Goal: Task Accomplishment & Management: Manage account settings

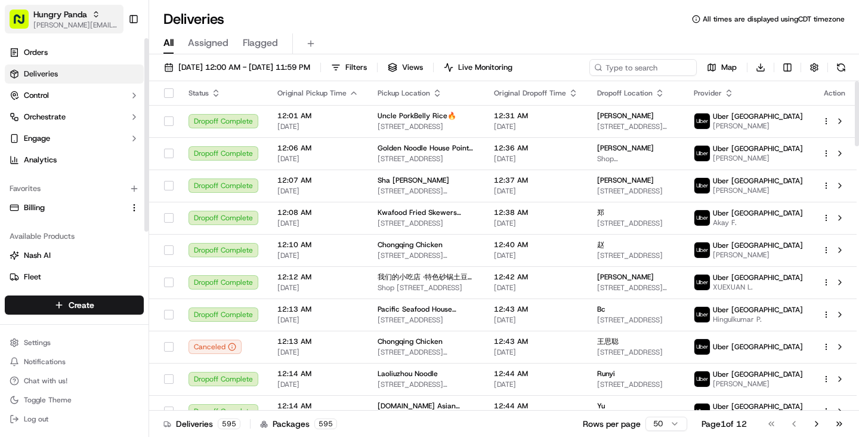
click at [48, 28] on span "[PERSON_NAME][EMAIL_ADDRESS][DOMAIN_NAME]" at bounding box center [75, 25] width 85 height 10
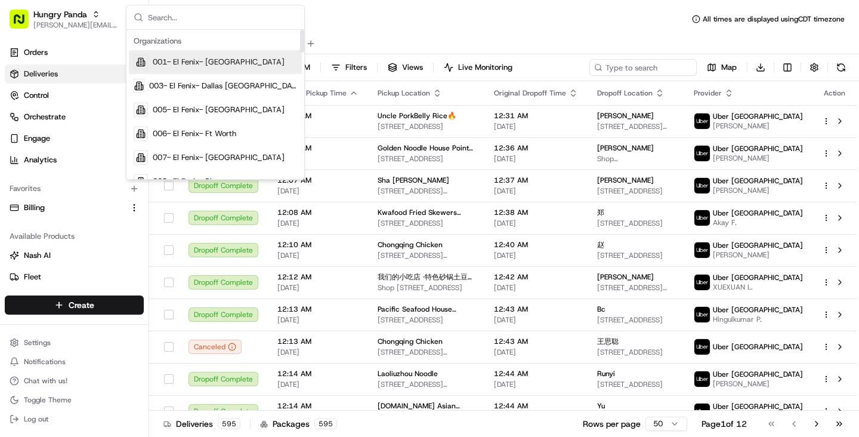
click at [188, 22] on input "text" at bounding box center [222, 17] width 149 height 24
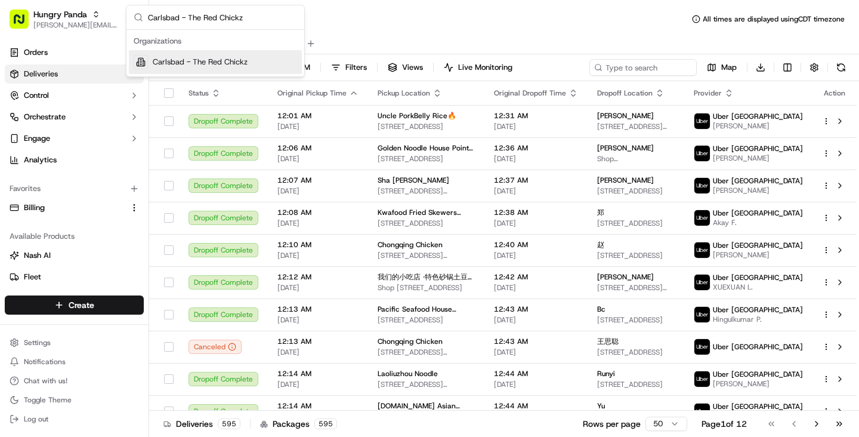
type input "Carlsbad - The Red Chickz"
click at [196, 59] on span "Carlsbad - The Red Chickz" at bounding box center [200, 62] width 95 height 11
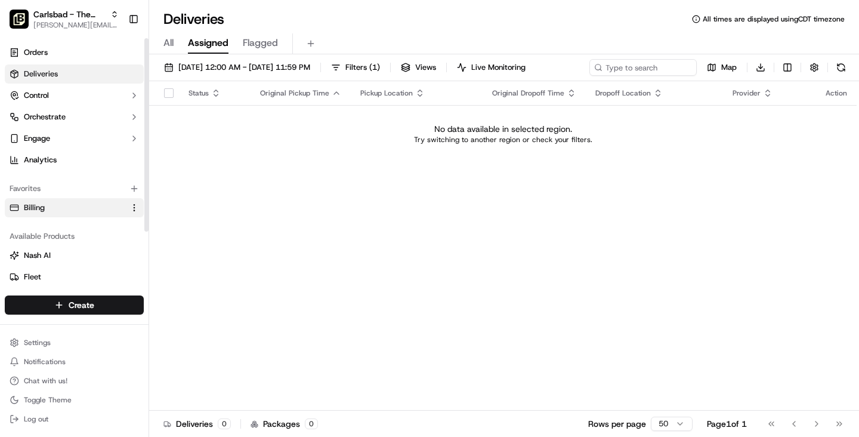
click at [59, 211] on link "Billing" at bounding box center [67, 207] width 115 height 11
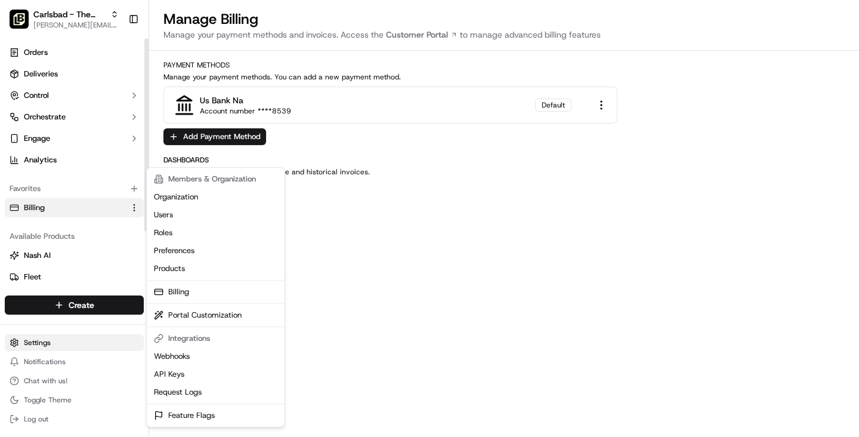
click at [45, 342] on html "Carlsbad - The Red Chickz [PERSON_NAME][EMAIL_ADDRESS][DOMAIN_NAME] Toggle Side…" at bounding box center [429, 218] width 859 height 437
click at [184, 200] on link "Organization" at bounding box center [215, 197] width 133 height 18
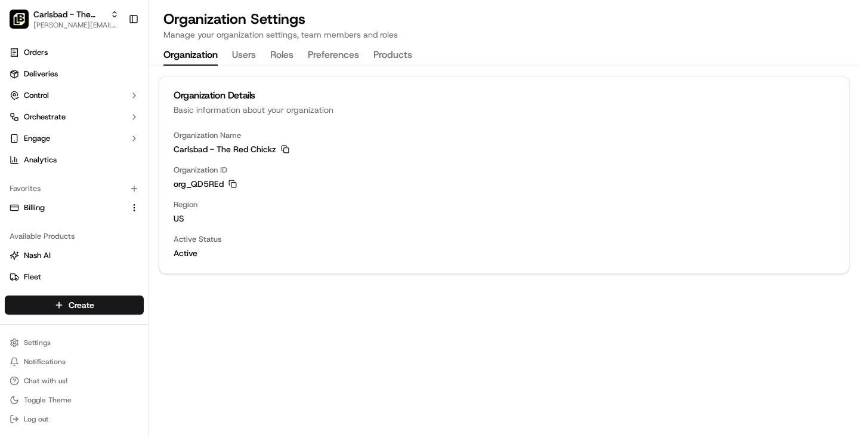
click at [235, 60] on button "Users" at bounding box center [244, 55] width 24 height 20
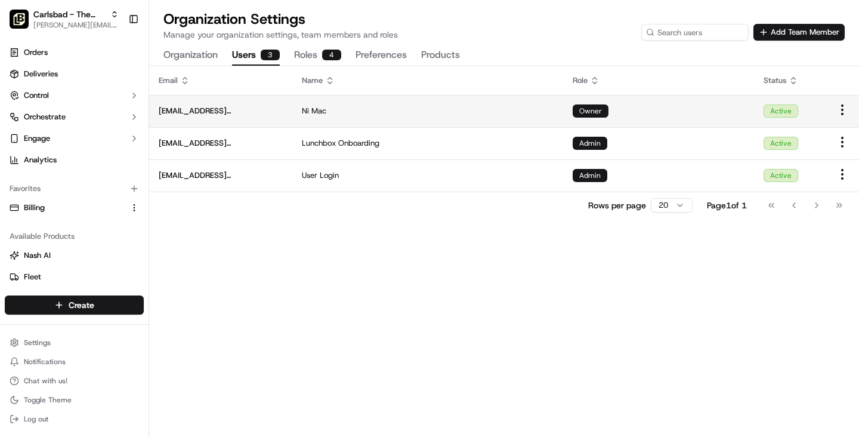
click at [452, 106] on div "Ni Mac" at bounding box center [428, 111] width 252 height 11
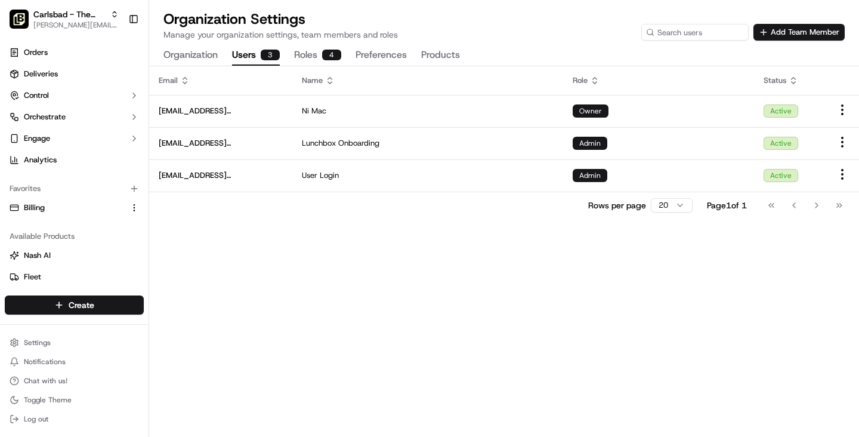
drag, startPoint x: 366, startPoint y: 29, endPoint x: 329, endPoint y: 32, distance: 37.7
drag, startPoint x: 98, startPoint y: 23, endPoint x: 120, endPoint y: 27, distance: 22.4
click at [98, 23] on span "[PERSON_NAME][EMAIL_ADDRESS][DOMAIN_NAME]" at bounding box center [75, 25] width 85 height 10
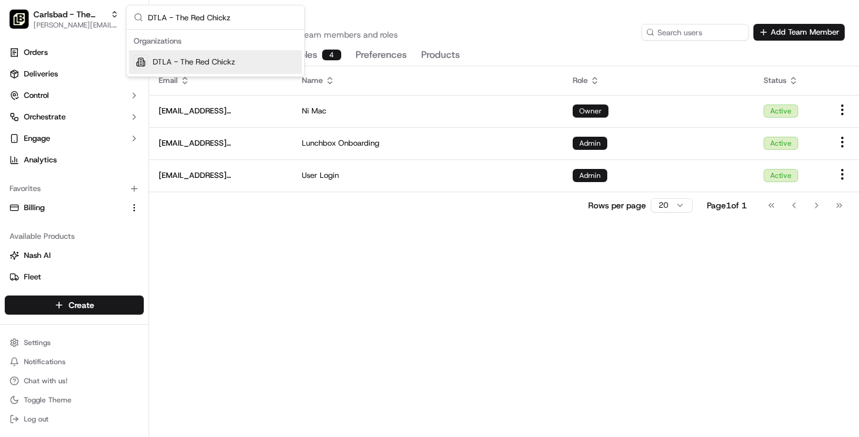
type input "DTLA - The Red Chickz"
click at [175, 61] on span "DTLA - The Red Chickz" at bounding box center [194, 62] width 82 height 11
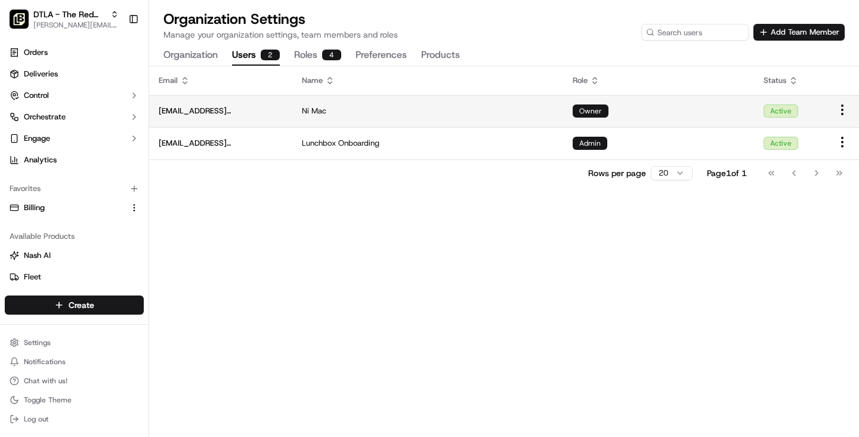
click at [480, 106] on div "Ni Mac" at bounding box center [428, 111] width 252 height 11
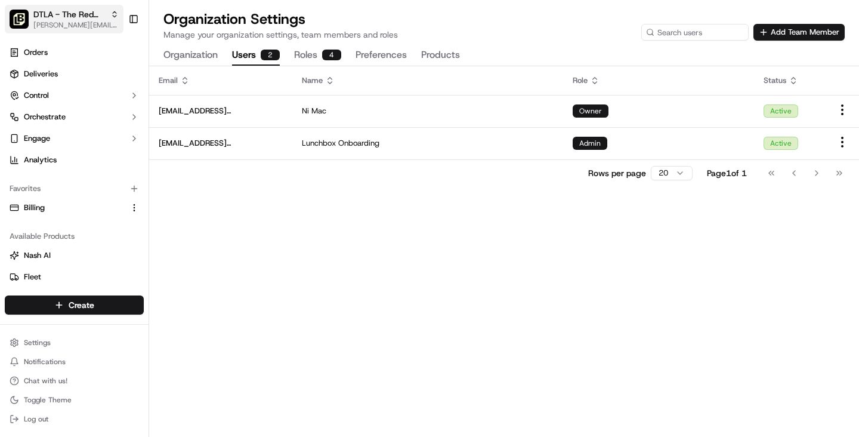
click at [72, 14] on span "DTLA - The Red Chickz" at bounding box center [69, 14] width 72 height 12
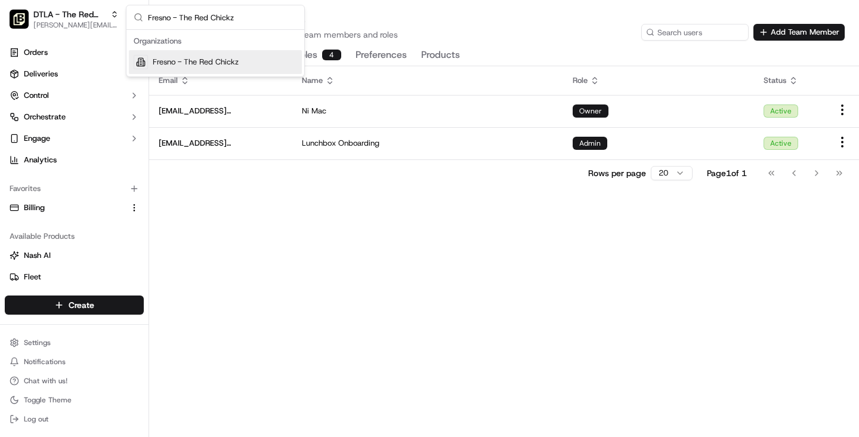
type input "Fresno - The Red Chickz"
click at [186, 66] on span "Fresno - The Red Chickz" at bounding box center [196, 62] width 86 height 11
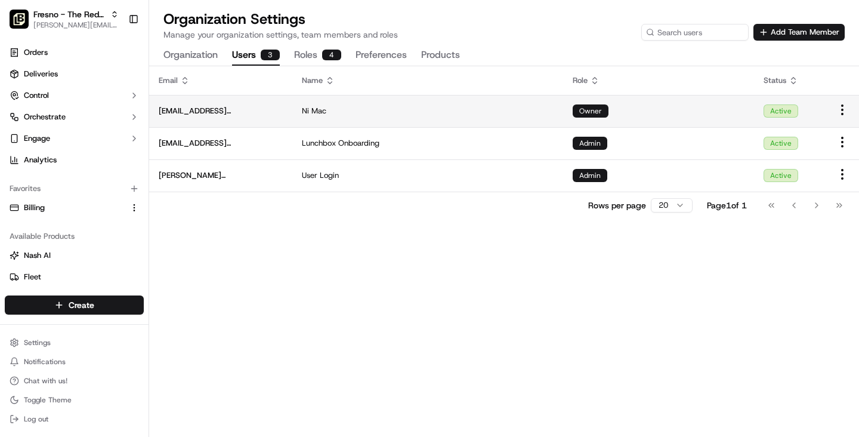
click at [423, 115] on div "Ni Mac" at bounding box center [428, 111] width 252 height 11
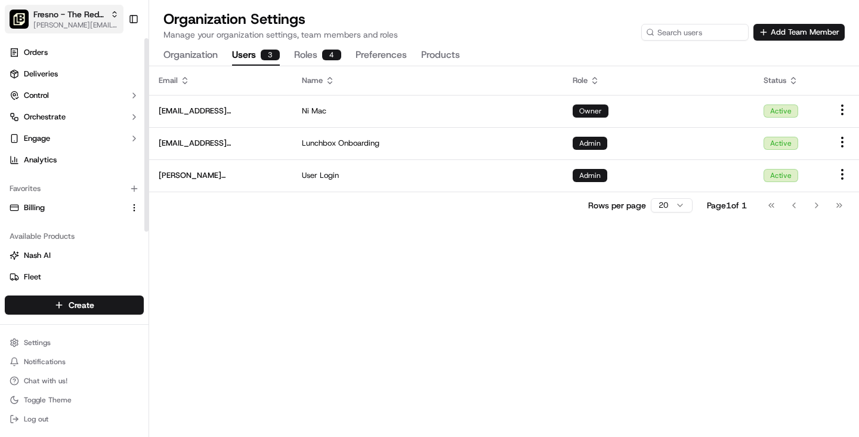
click at [95, 28] on span "[PERSON_NAME][EMAIL_ADDRESS][DOMAIN_NAME]" at bounding box center [75, 25] width 85 height 10
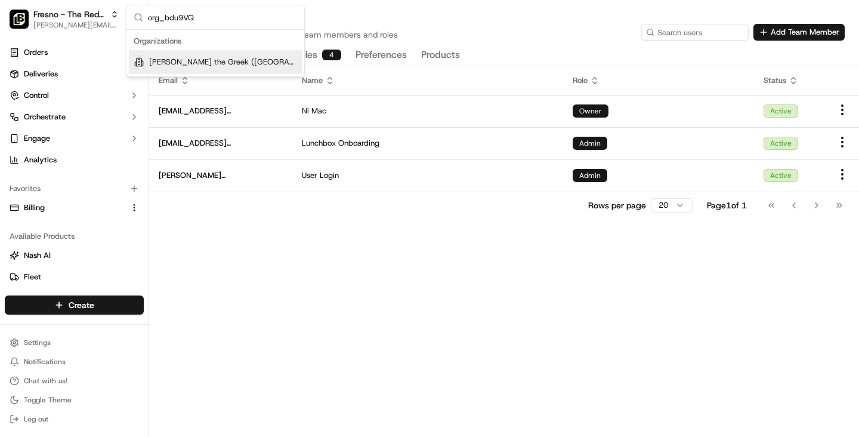
type input "org_bdu9VQ"
click at [207, 65] on span "[PERSON_NAME] the Greek ([GEOGRAPHIC_DATA][PERSON_NAME])" at bounding box center [223, 62] width 148 height 11
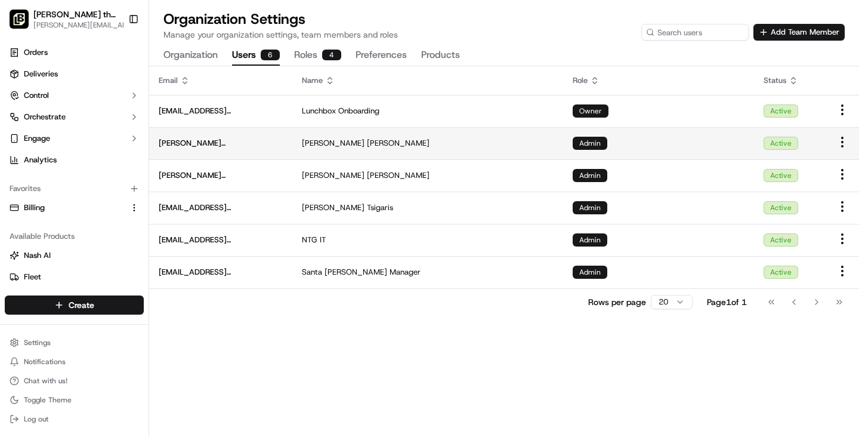
click at [421, 138] on div "[PERSON_NAME]" at bounding box center [428, 143] width 252 height 11
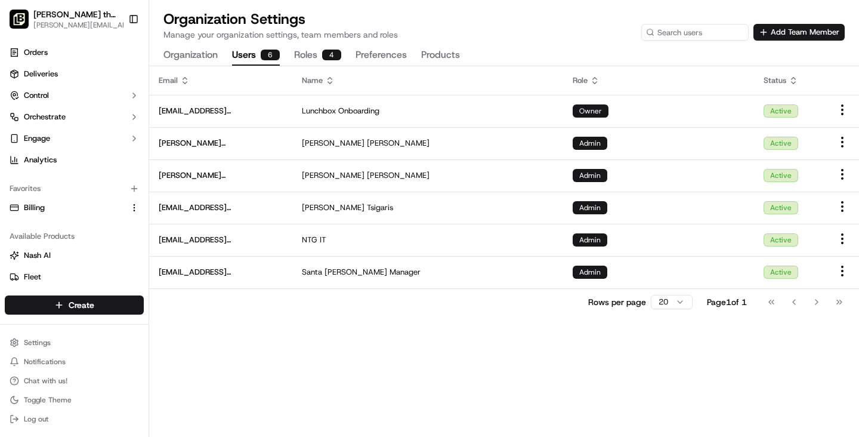
drag, startPoint x: 217, startPoint y: 41, endPoint x: 140, endPoint y: 30, distance: 77.2
drag, startPoint x: 106, startPoint y: 26, endPoint x: 124, endPoint y: 30, distance: 18.4
click at [110, 28] on span "[PERSON_NAME][EMAIL_ADDRESS][DOMAIN_NAME]" at bounding box center [82, 25] width 98 height 10
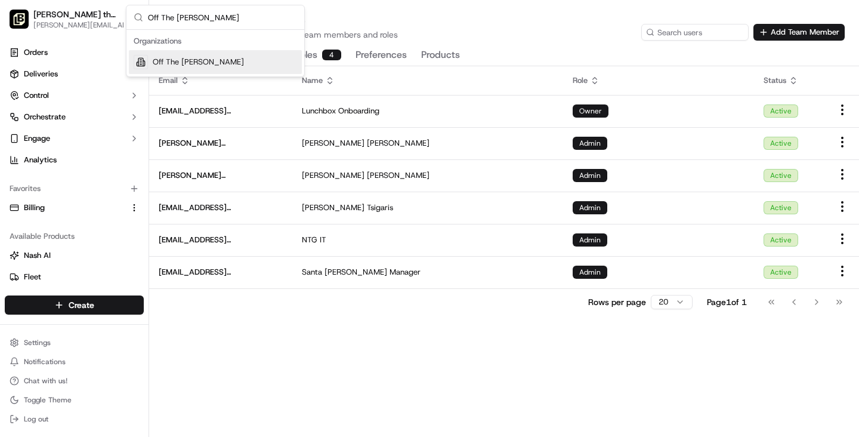
type input "Off The [PERSON_NAME]"
click at [200, 63] on span "Off The [PERSON_NAME]" at bounding box center [198, 62] width 91 height 11
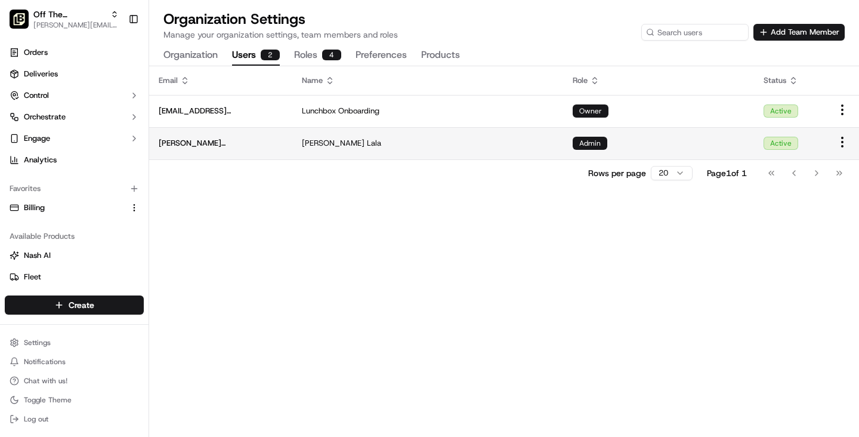
click at [491, 141] on div "[PERSON_NAME]" at bounding box center [428, 143] width 252 height 11
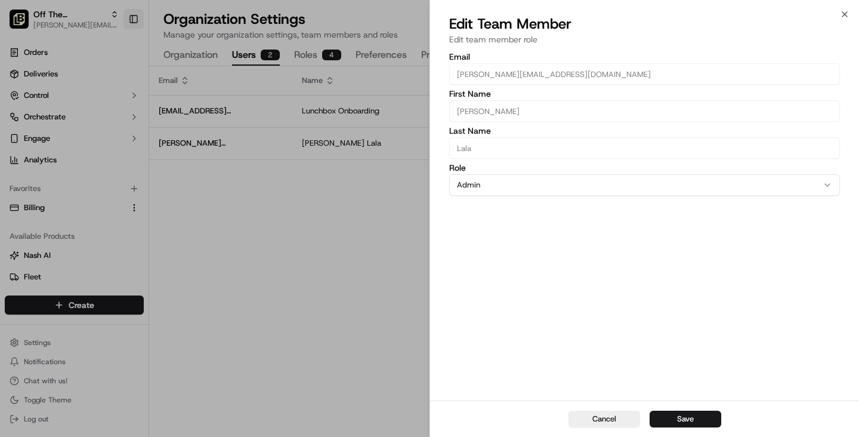
drag, startPoint x: 138, startPoint y: 8, endPoint x: 131, endPoint y: 9, distance: 7.2
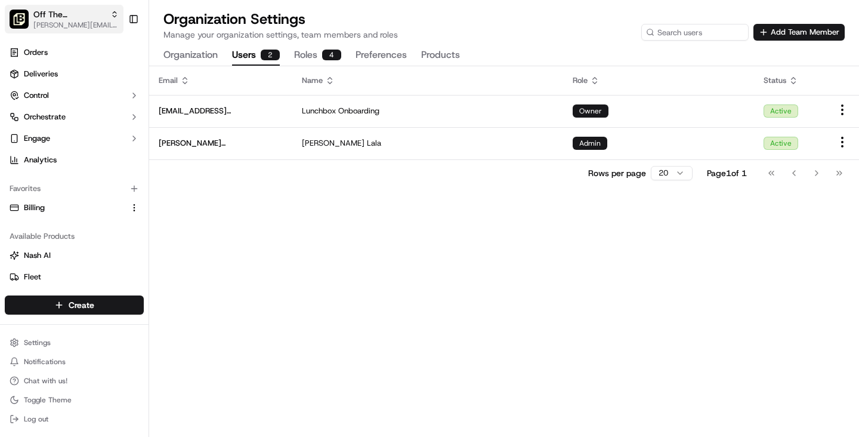
drag, startPoint x: 78, startPoint y: 16, endPoint x: 113, endPoint y: 23, distance: 35.8
click at [78, 17] on span "Off The [PERSON_NAME]" at bounding box center [69, 14] width 72 height 12
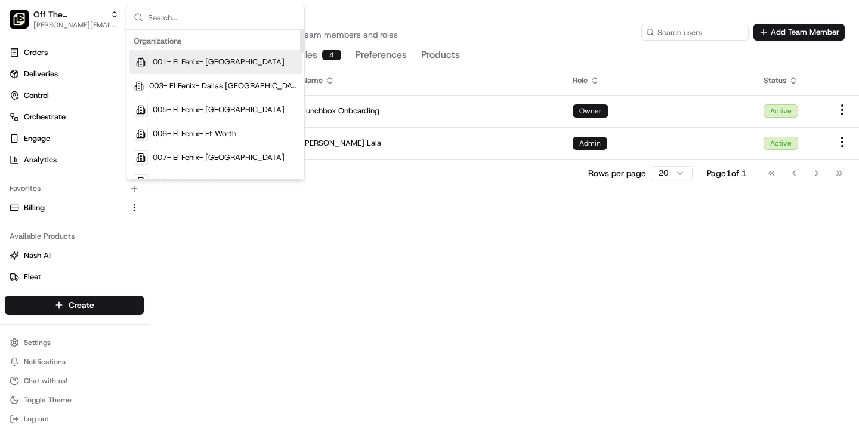
click at [232, 21] on input "text" at bounding box center [222, 17] width 149 height 24
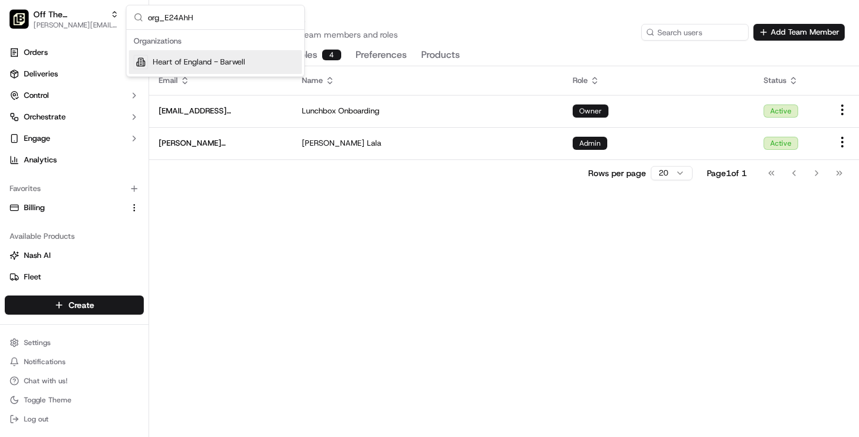
type input "org_E24AhH"
click at [192, 64] on span "Heart of England - Barwell" at bounding box center [199, 62] width 93 height 11
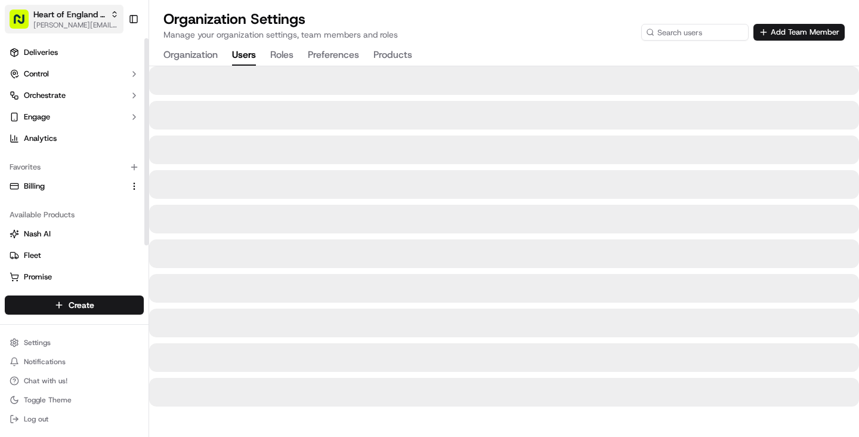
drag, startPoint x: 93, startPoint y: 17, endPoint x: 116, endPoint y: 20, distance: 24.1
click at [94, 17] on span "Heart of England - Barwell" at bounding box center [69, 14] width 72 height 12
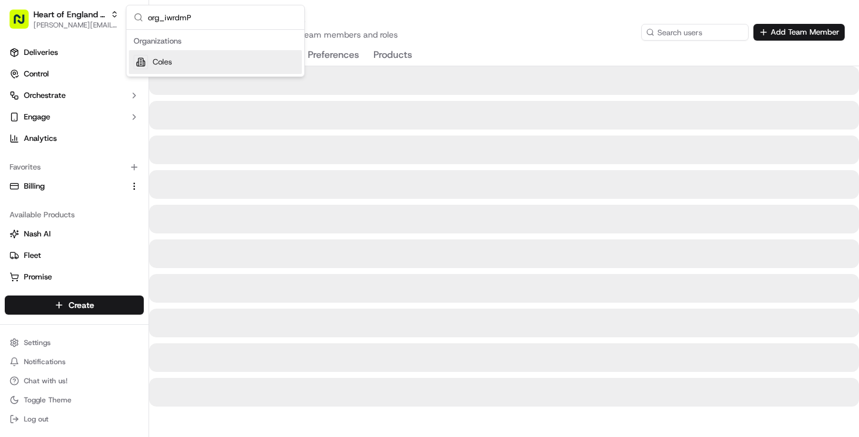
type input "org_iwrdmP"
click at [184, 66] on div "Coles" at bounding box center [215, 62] width 173 height 24
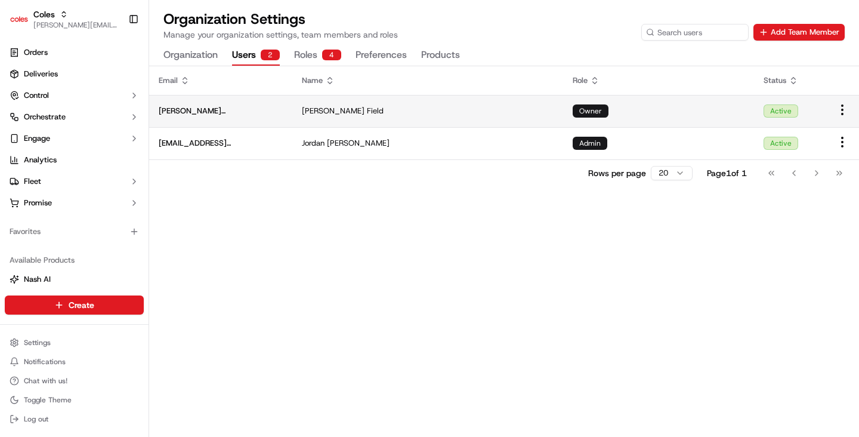
click at [490, 113] on div "[PERSON_NAME]" at bounding box center [428, 111] width 252 height 11
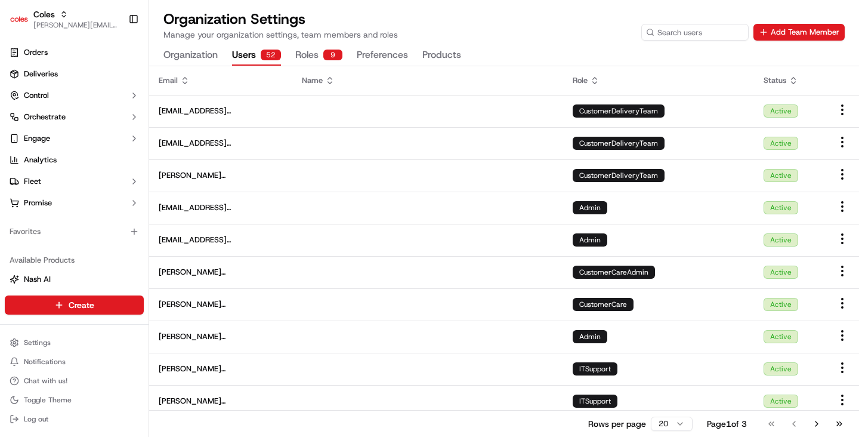
click at [282, 57] on div "Organization Users 52 Roles 9 Preferences Products" at bounding box center [313, 55] width 298 height 20
click at [591, 81] on icon at bounding box center [595, 81] width 10 height 10
click at [594, 81] on icon at bounding box center [595, 80] width 5 height 2
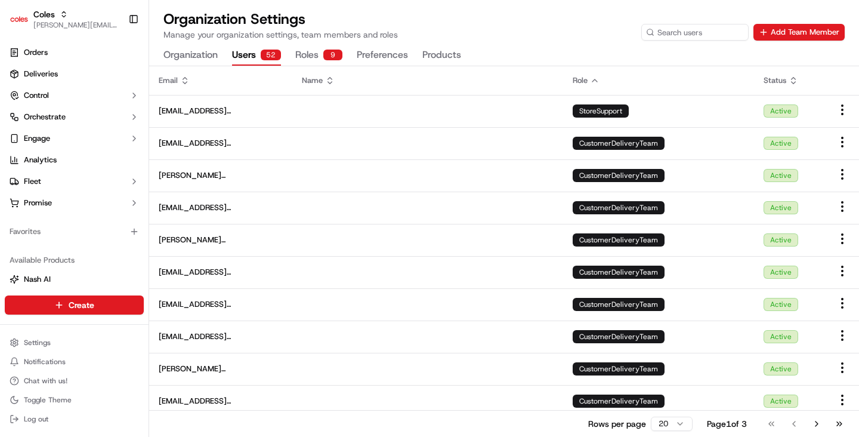
click at [594, 81] on icon at bounding box center [595, 81] width 10 height 10
